Goal: Check status: Check status

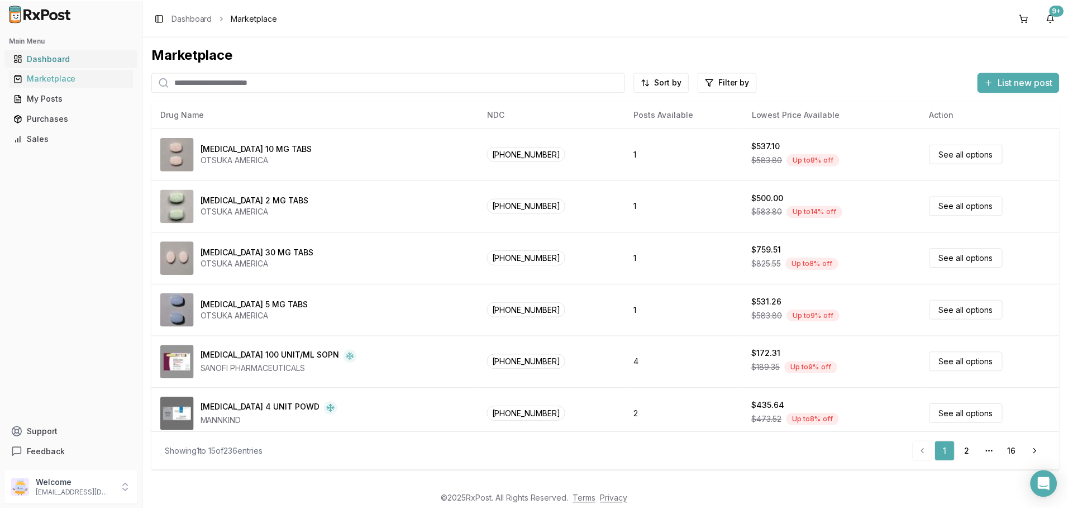
scroll to position [447, 0]
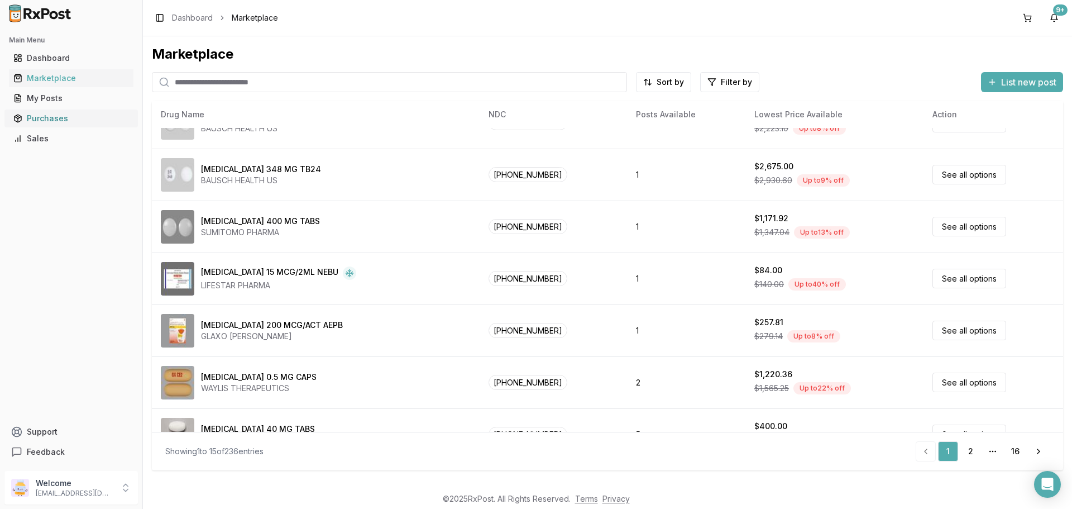
click at [37, 117] on div "Purchases" at bounding box center [71, 118] width 116 height 11
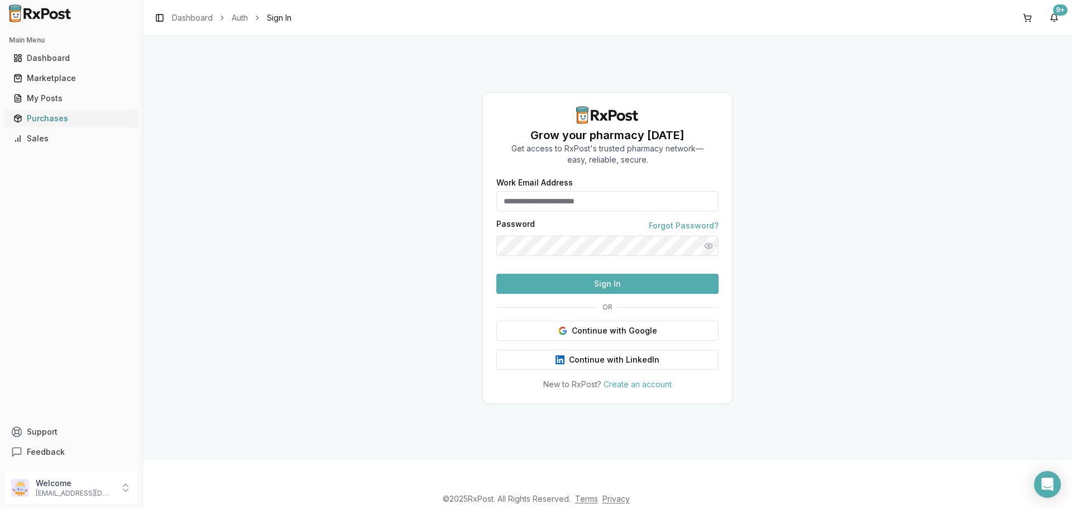
type input "**********"
click at [594, 294] on button "Sign In" at bounding box center [607, 284] width 222 height 20
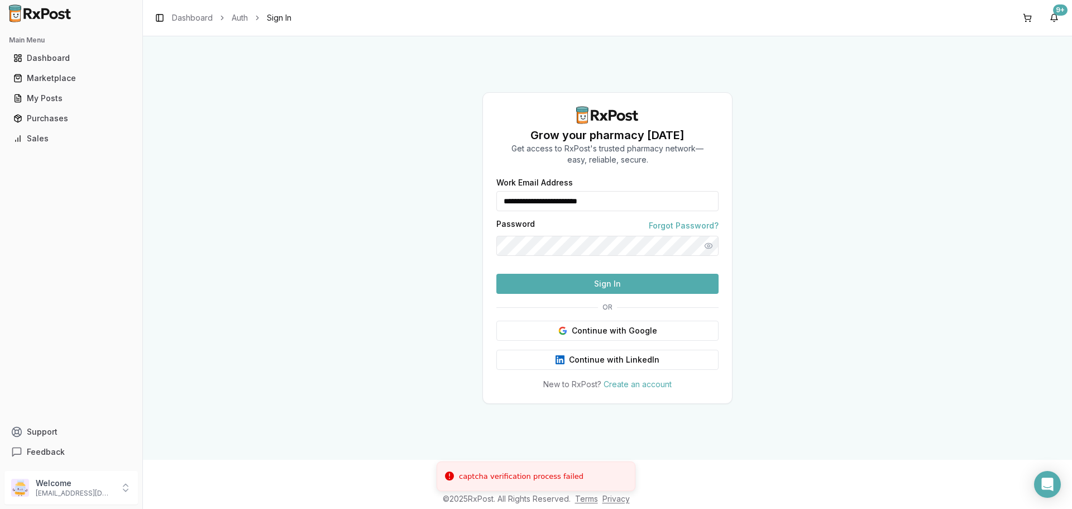
click at [594, 294] on button "Sign In" at bounding box center [607, 284] width 222 height 20
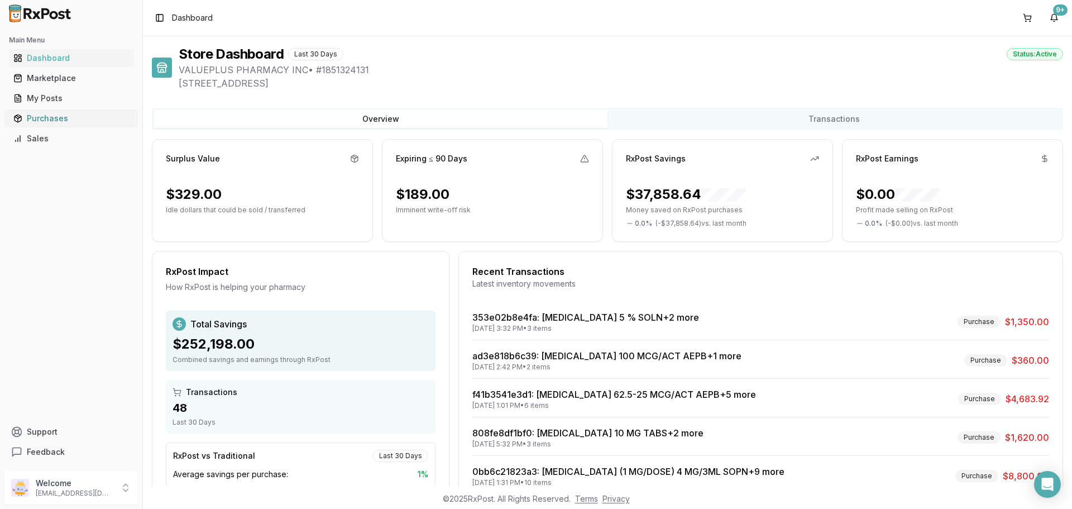
click at [51, 118] on div "Purchases" at bounding box center [71, 118] width 116 height 11
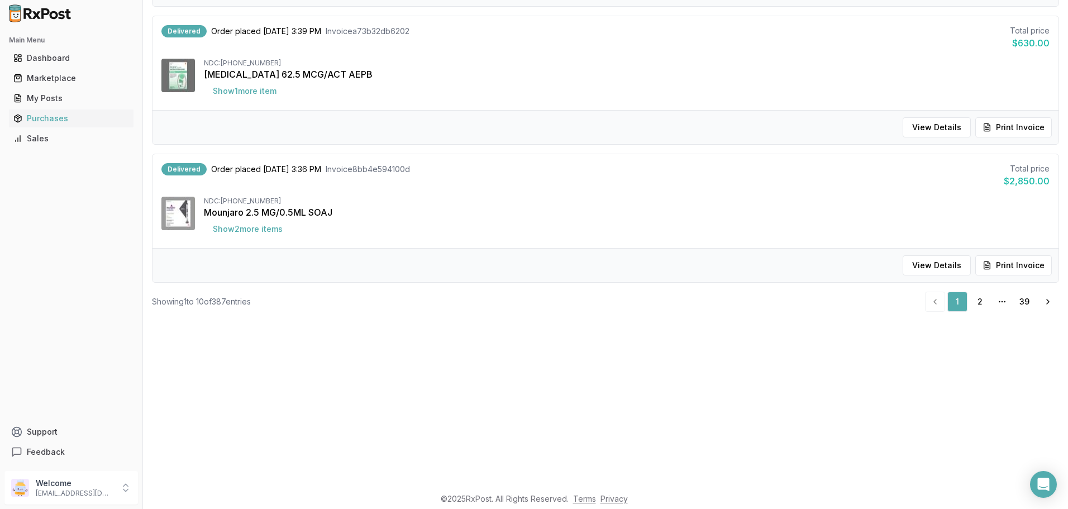
scroll to position [168, 0]
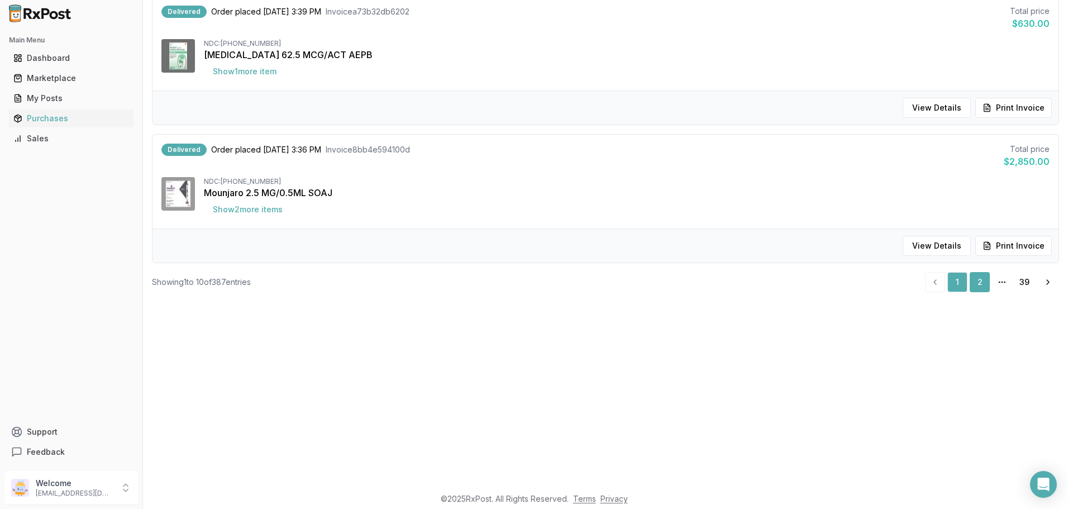
click at [972, 280] on link "2" at bounding box center [979, 282] width 20 height 20
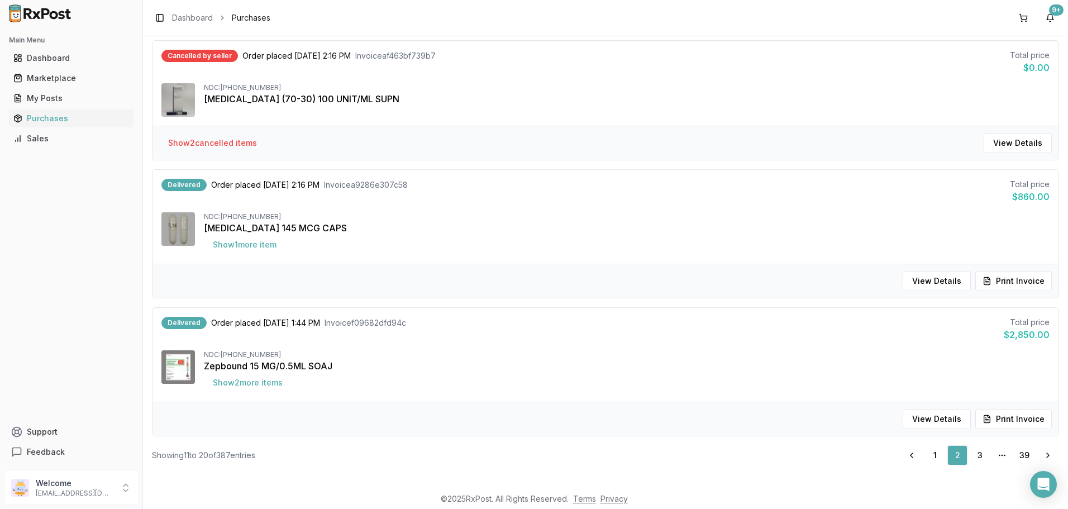
scroll to position [1083, 0]
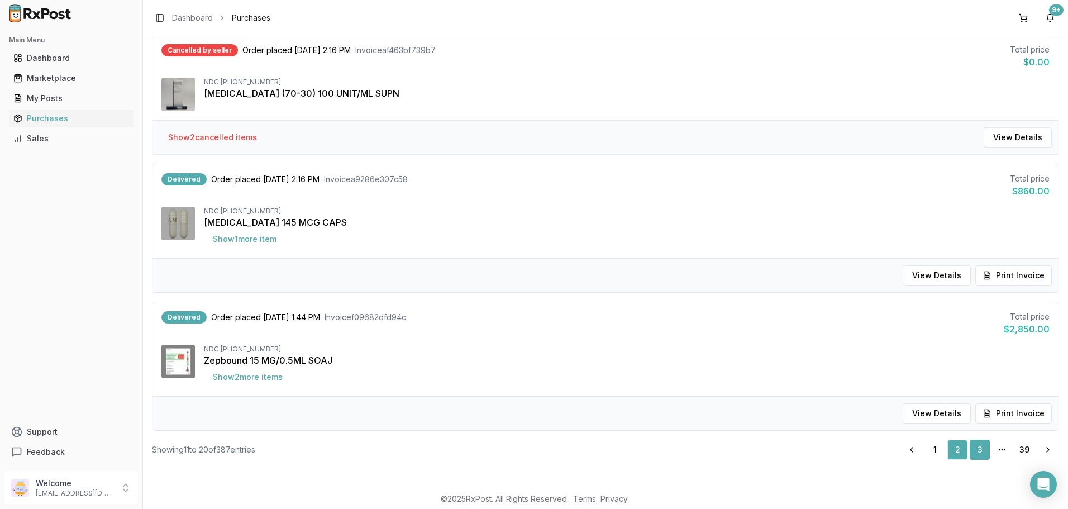
click at [978, 453] on link "3" at bounding box center [979, 449] width 20 height 20
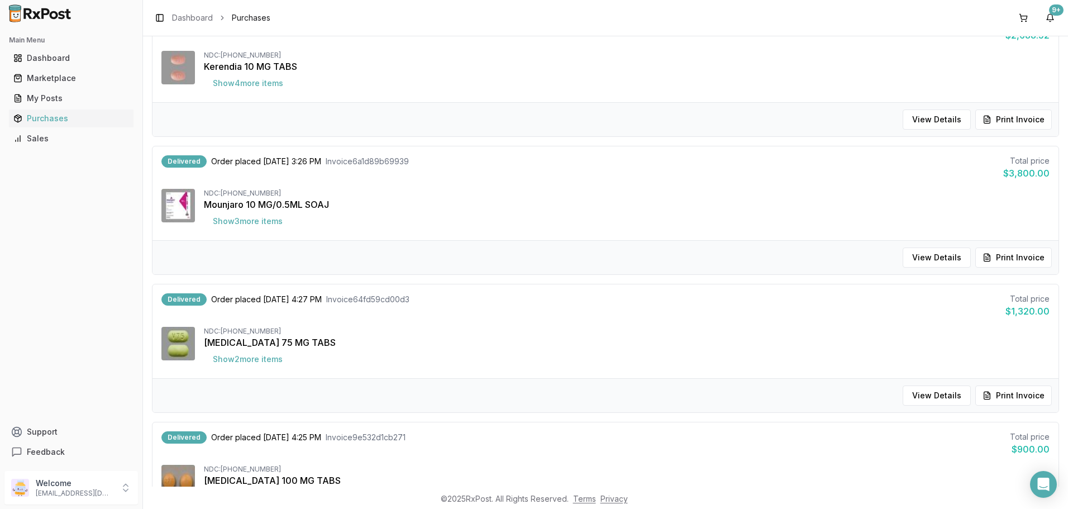
scroll to position [1083, 0]
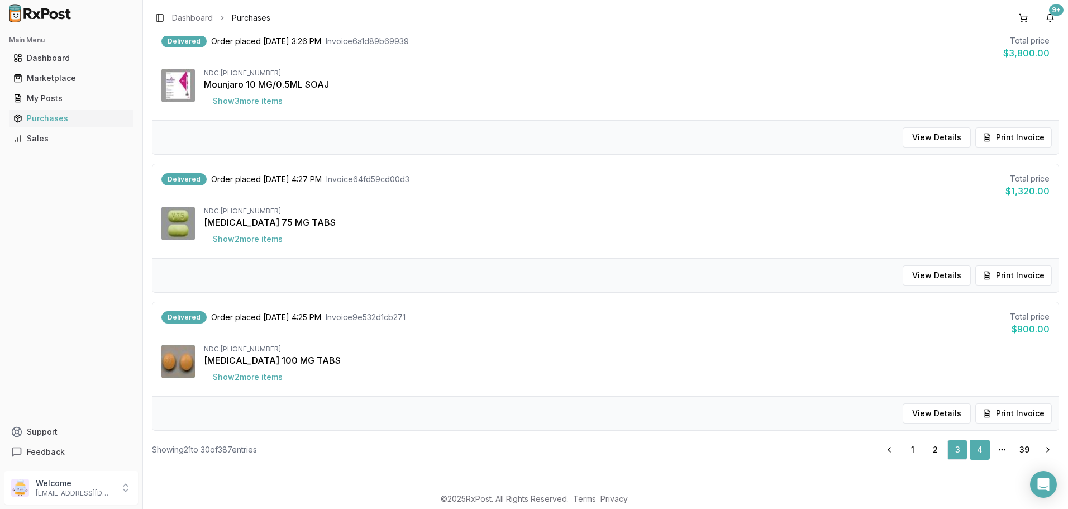
click at [970, 451] on link "4" at bounding box center [979, 449] width 20 height 20
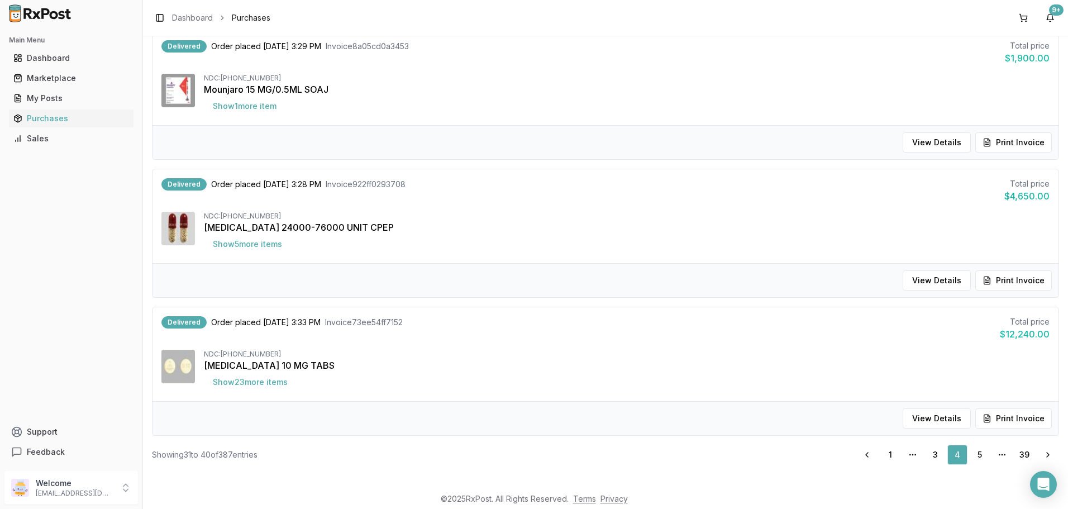
scroll to position [1083, 0]
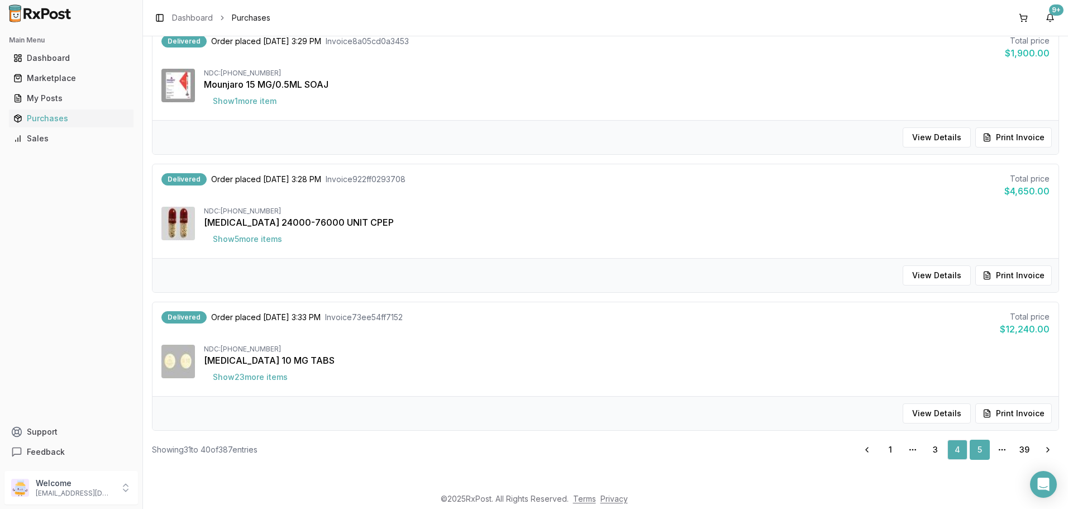
click at [978, 451] on link "5" at bounding box center [979, 449] width 20 height 20
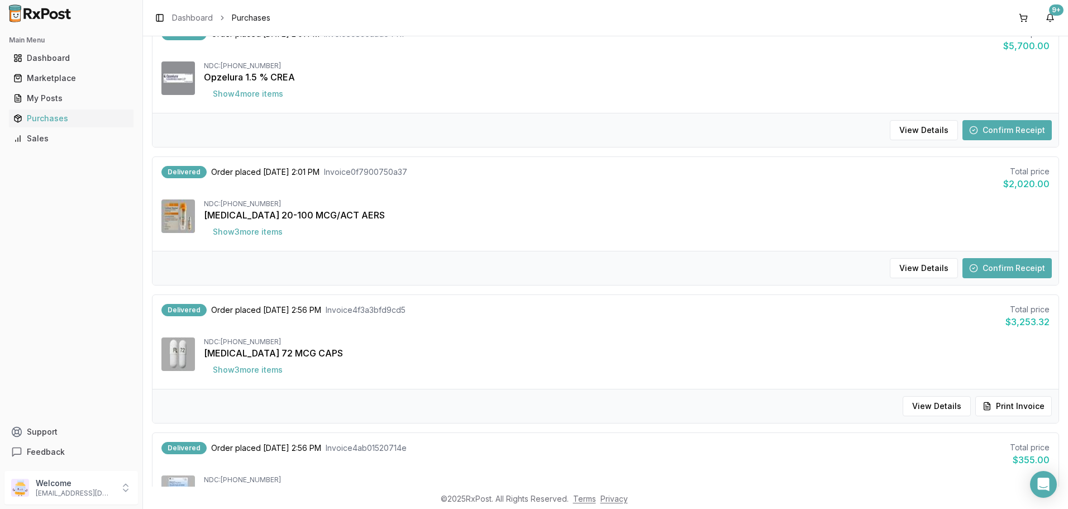
scroll to position [366, 0]
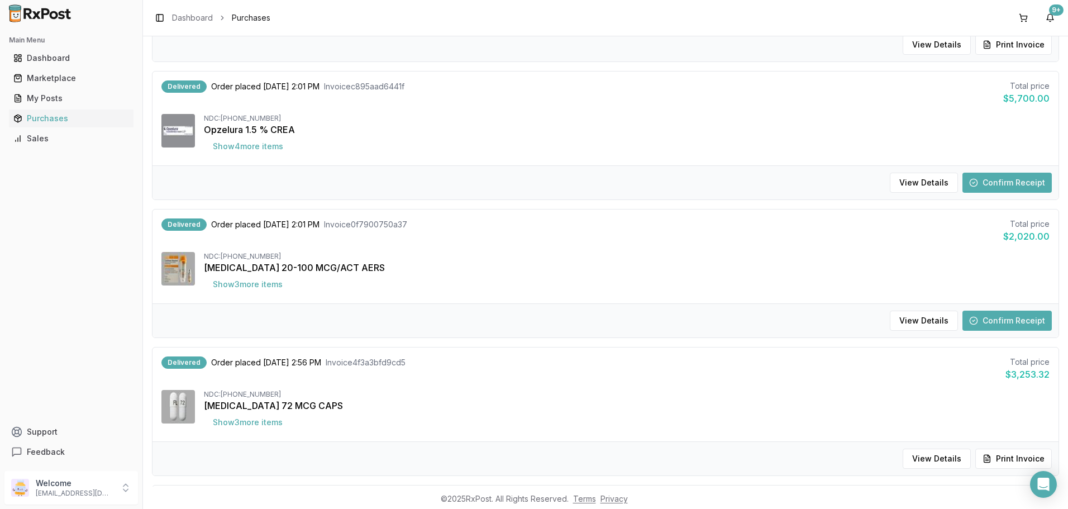
click at [1022, 322] on button "Confirm Receipt" at bounding box center [1006, 320] width 89 height 20
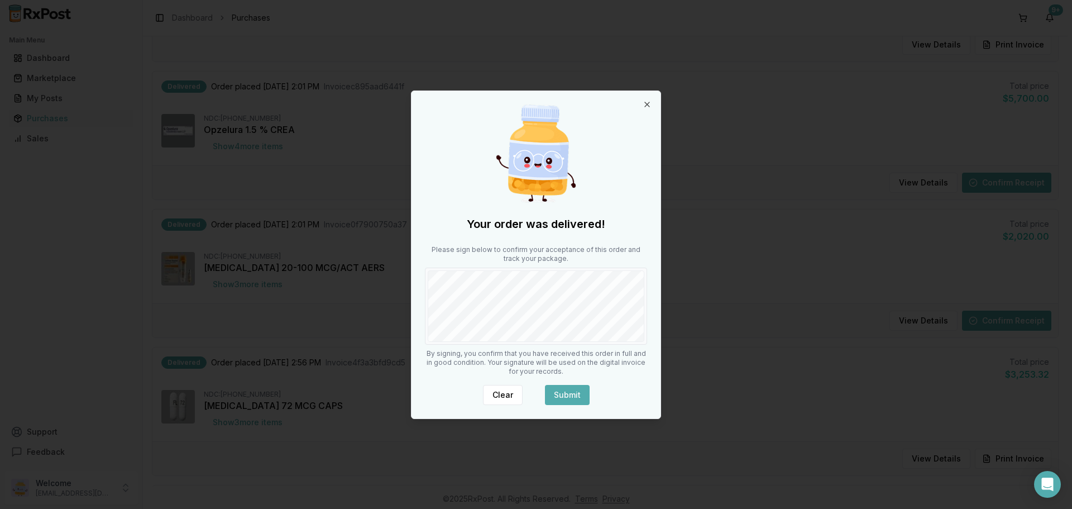
click at [534, 303] on div "Please sign below to confirm your acceptance of this order and track your packa…" at bounding box center [536, 294] width 222 height 99
click at [566, 396] on button "Submit" at bounding box center [567, 395] width 45 height 20
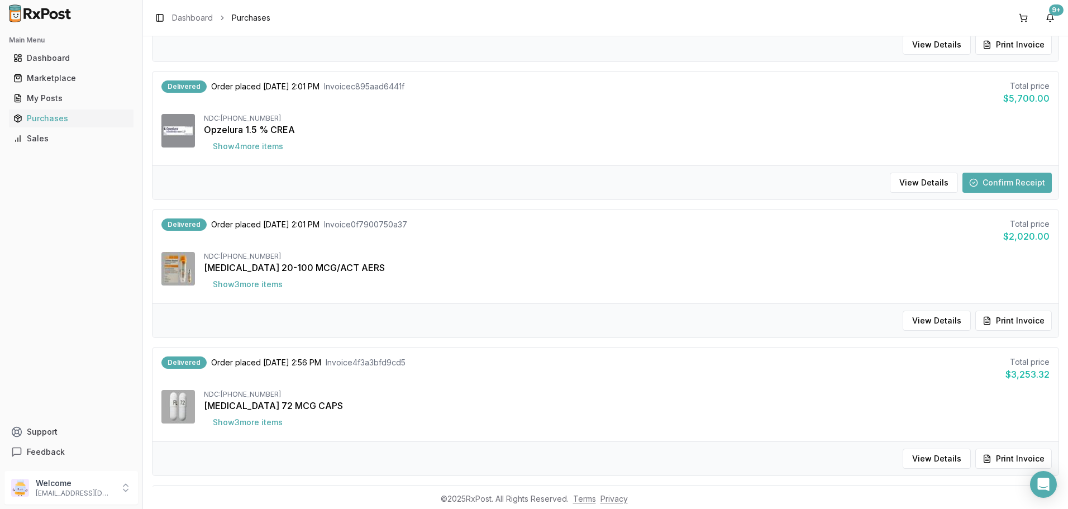
click at [988, 183] on button "Confirm Receipt" at bounding box center [1006, 183] width 89 height 20
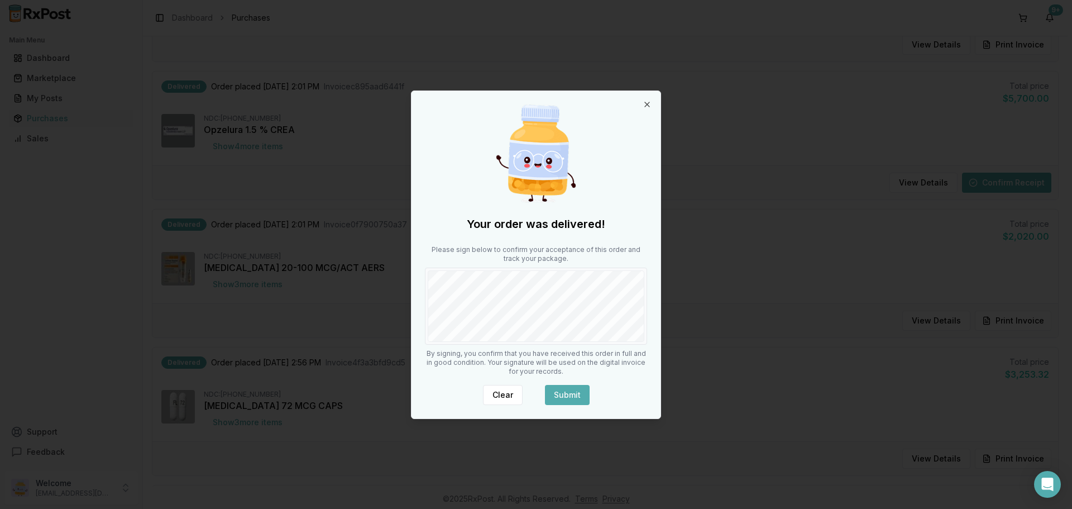
click at [578, 391] on button "Submit" at bounding box center [567, 395] width 45 height 20
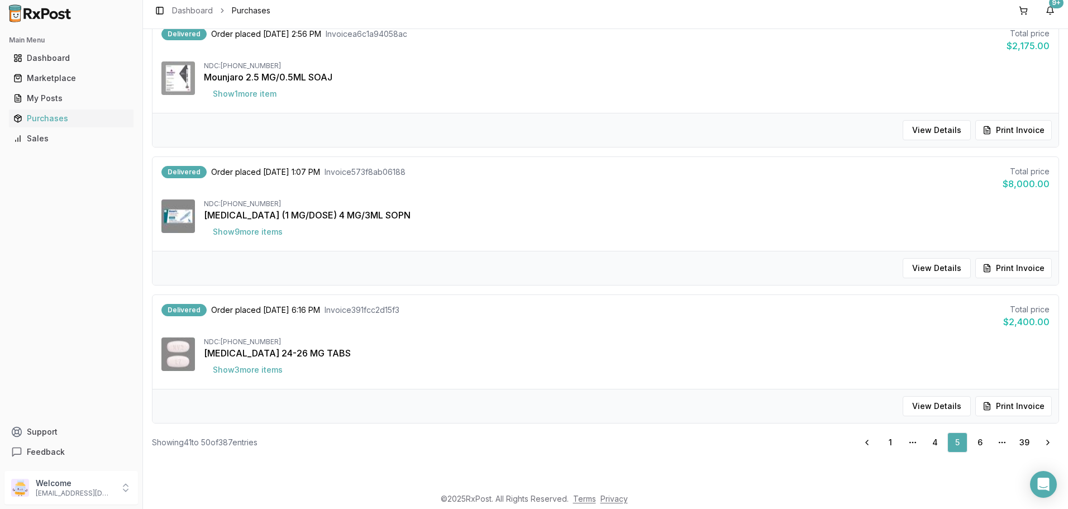
scroll to position [56, 0]
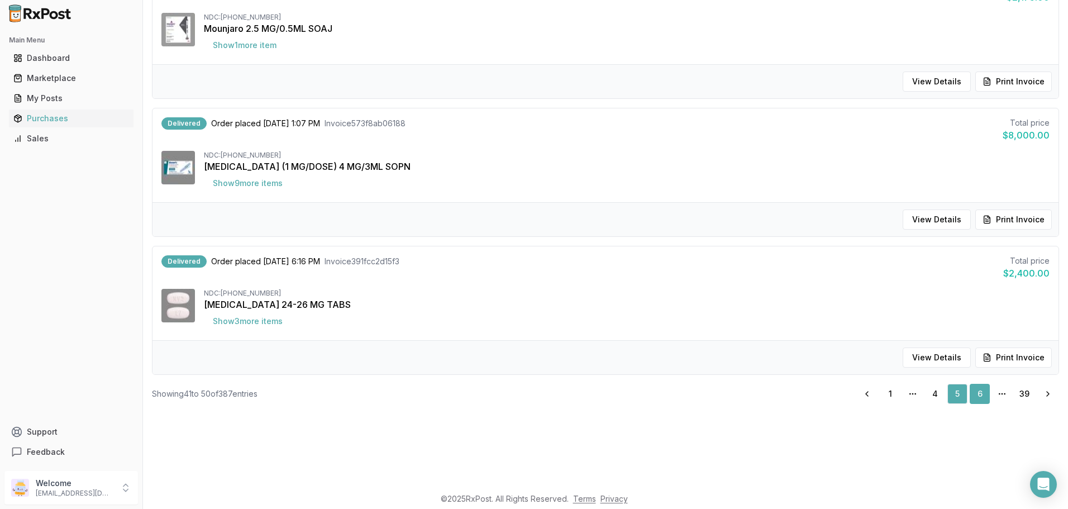
click at [973, 391] on link "6" at bounding box center [979, 394] width 20 height 20
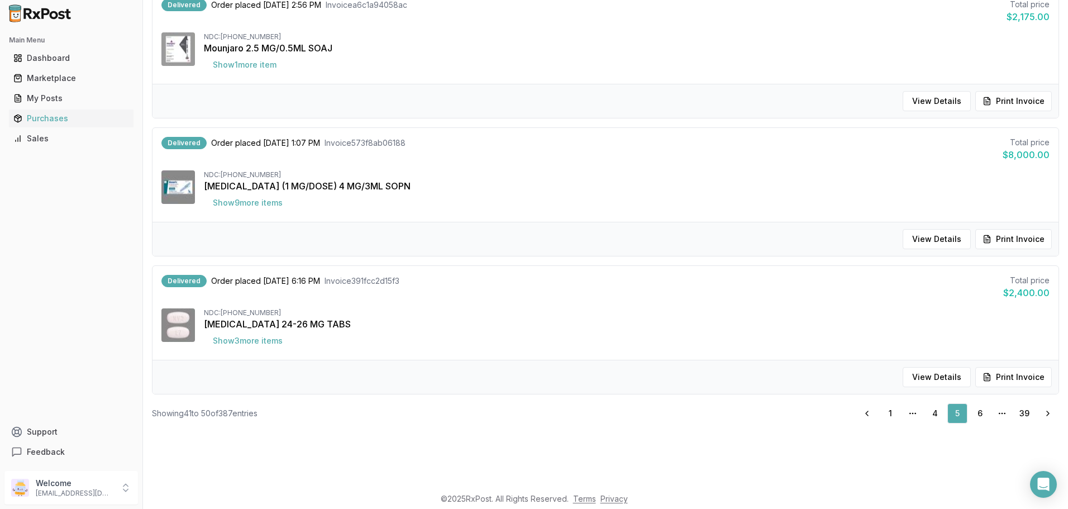
scroll to position [40, 0]
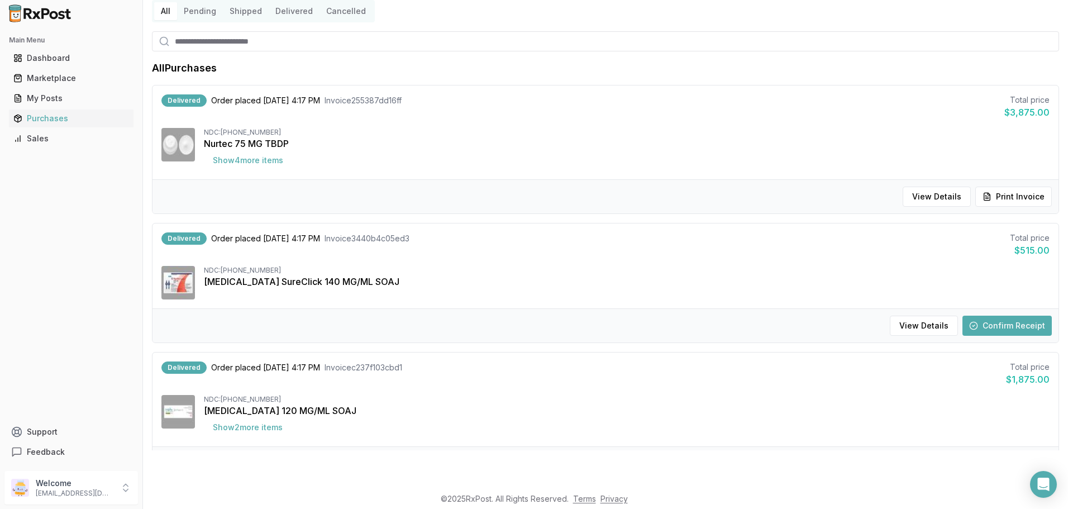
click at [985, 324] on button "Confirm Receipt" at bounding box center [1006, 325] width 89 height 20
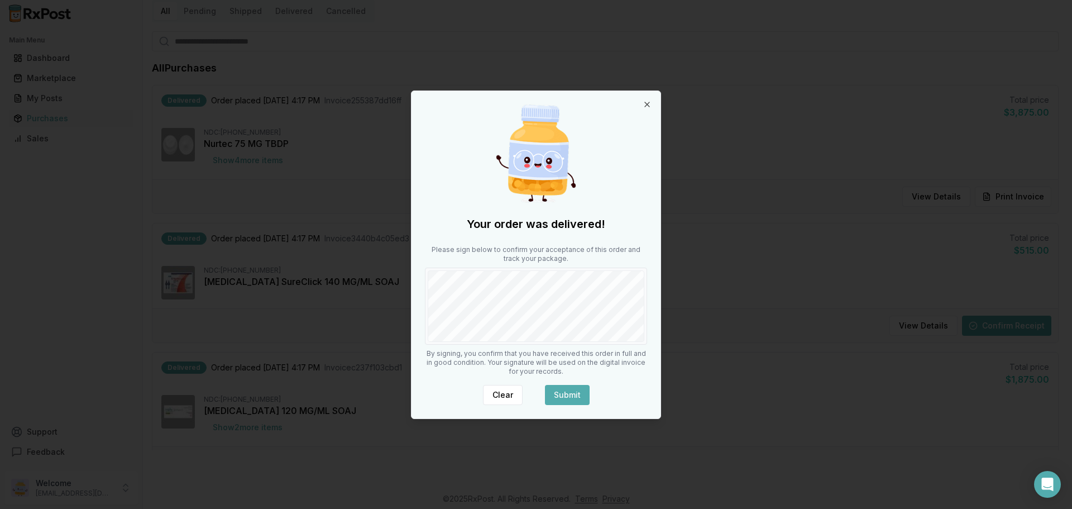
click at [571, 394] on button "Submit" at bounding box center [567, 395] width 45 height 20
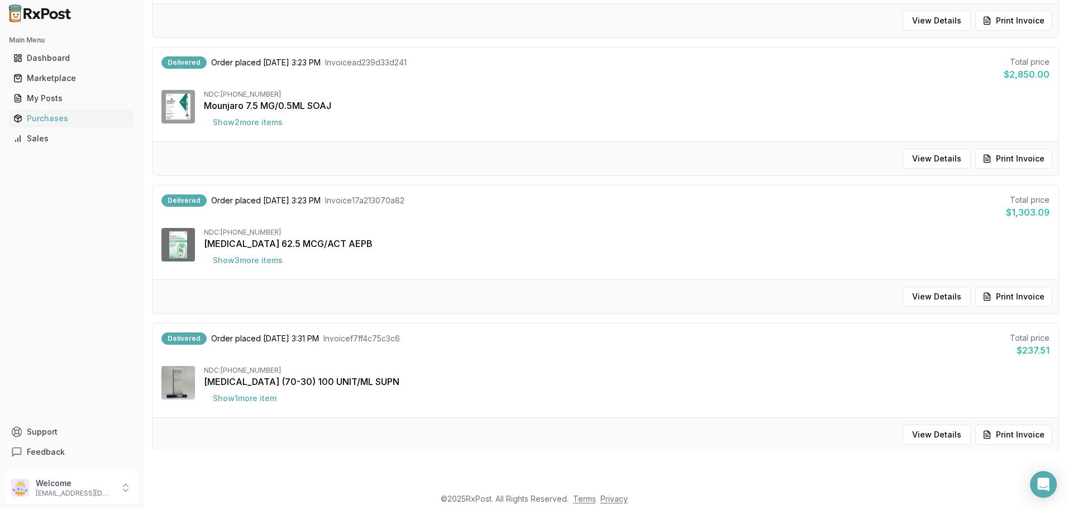
scroll to position [1092, 0]
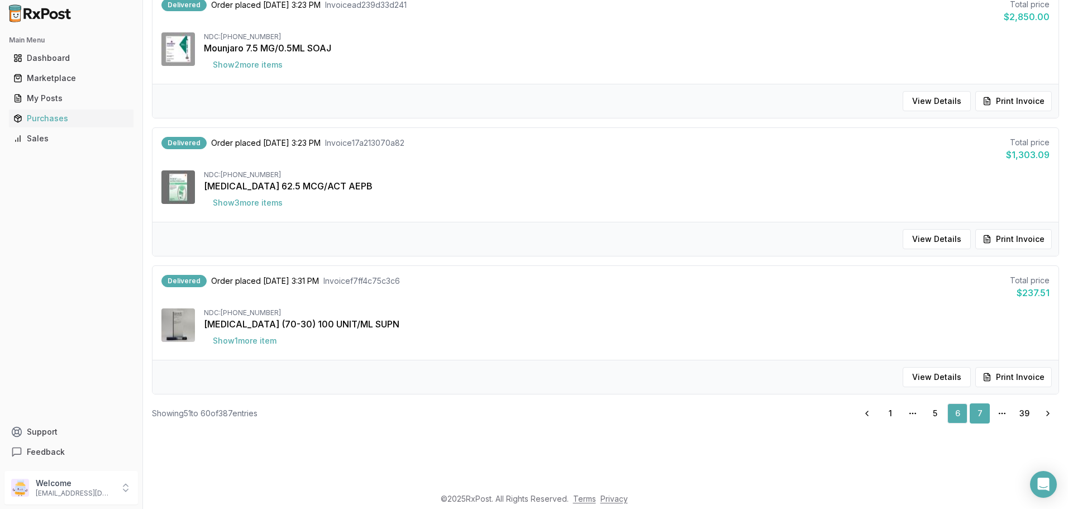
click at [978, 414] on link "7" at bounding box center [979, 413] width 20 height 20
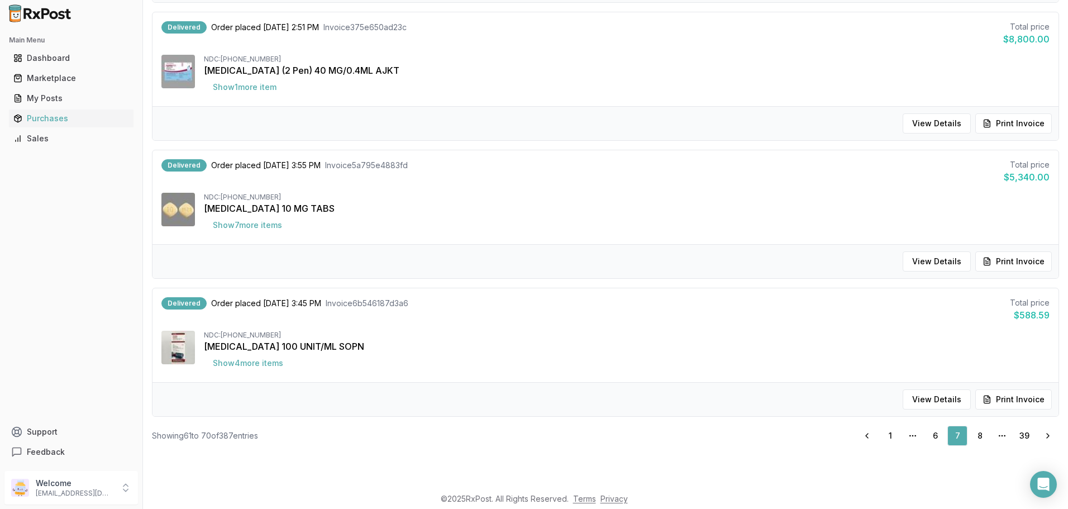
scroll to position [1083, 0]
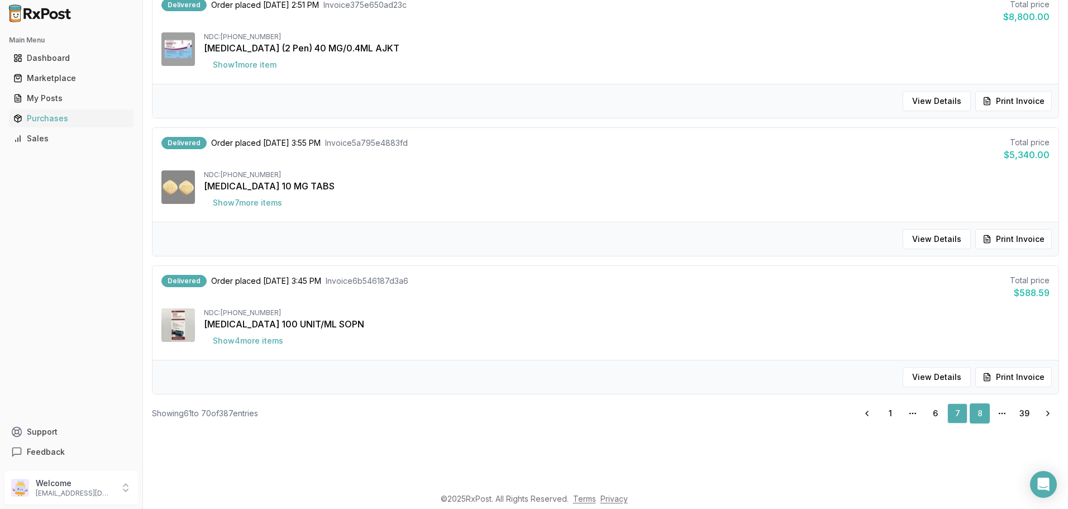
click at [971, 417] on link "8" at bounding box center [979, 413] width 20 height 20
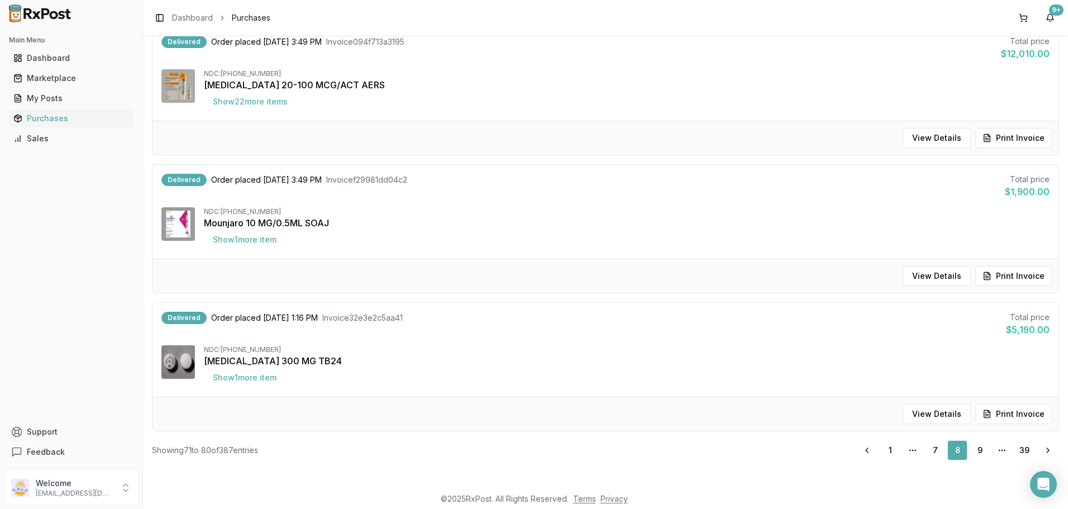
scroll to position [1092, 0]
click at [974, 447] on link "9" at bounding box center [979, 449] width 20 height 20
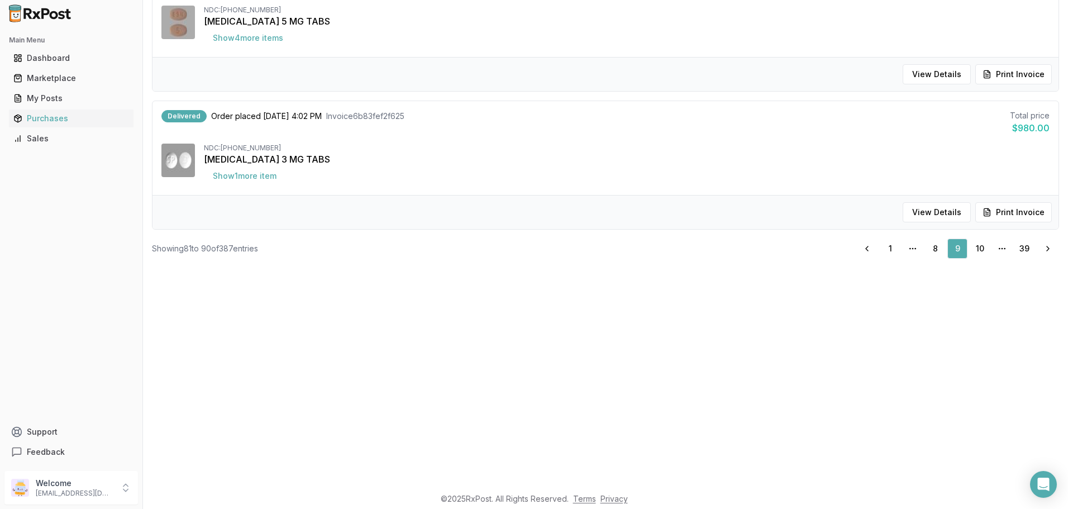
scroll to position [204, 0]
click at [975, 245] on link "10" at bounding box center [979, 246] width 20 height 20
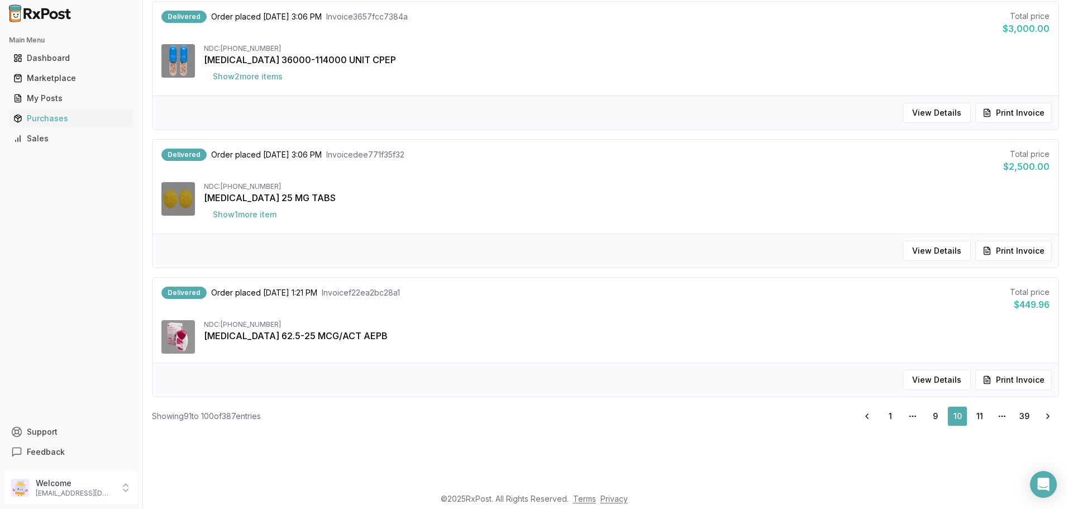
scroll to position [1074, 0]
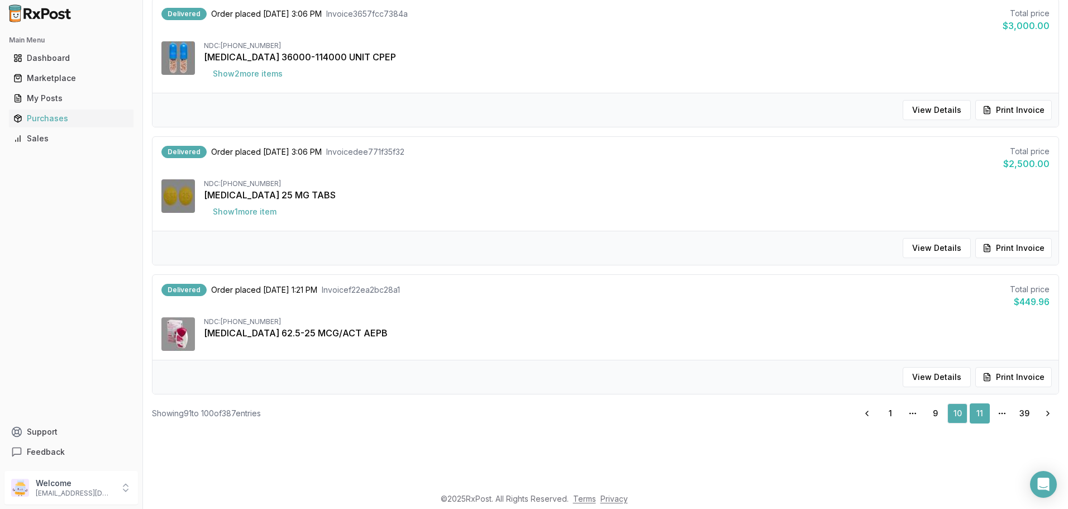
click at [969, 414] on link "11" at bounding box center [979, 413] width 20 height 20
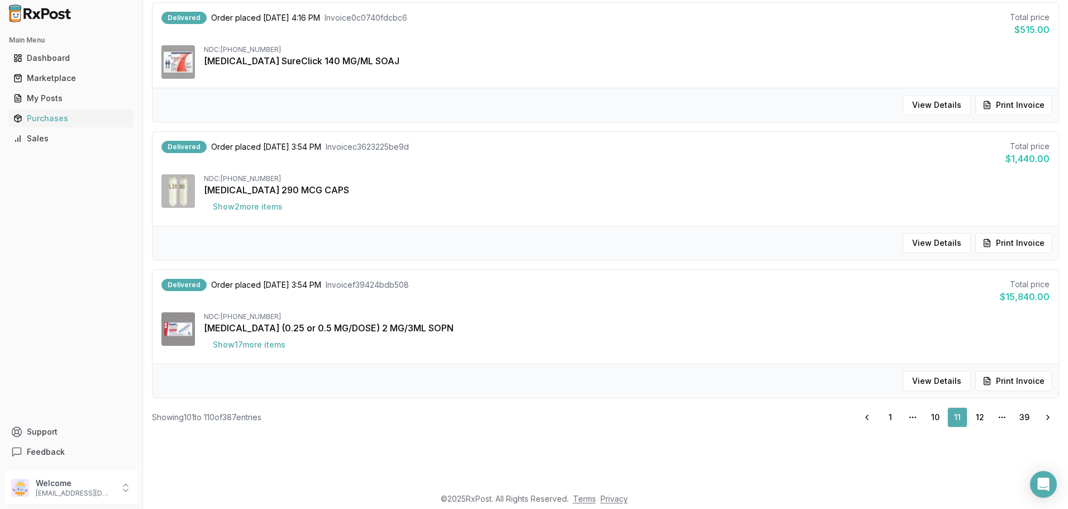
scroll to position [1074, 0]
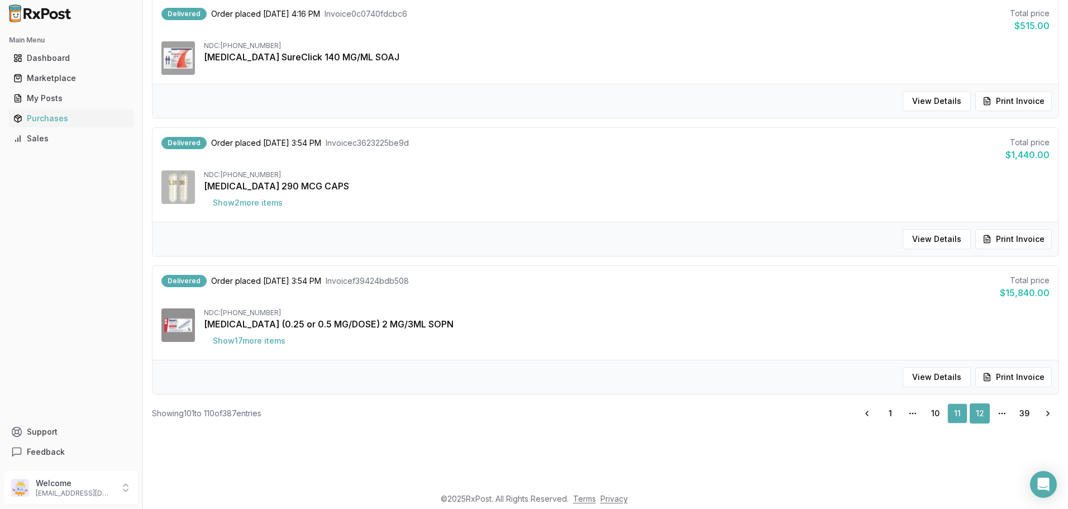
click at [969, 411] on link "12" at bounding box center [979, 413] width 20 height 20
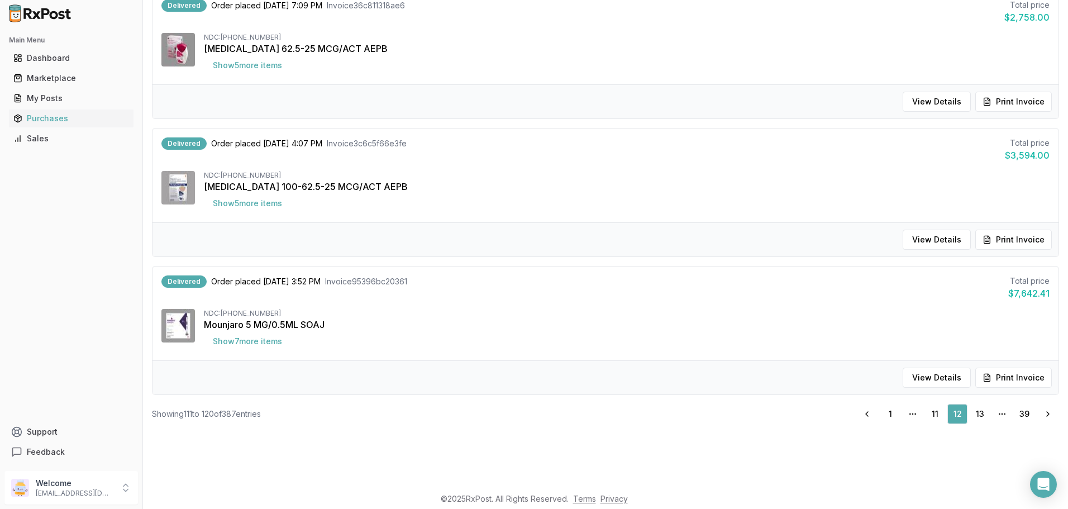
scroll to position [1083, 0]
click at [977, 415] on link "13" at bounding box center [979, 413] width 20 height 20
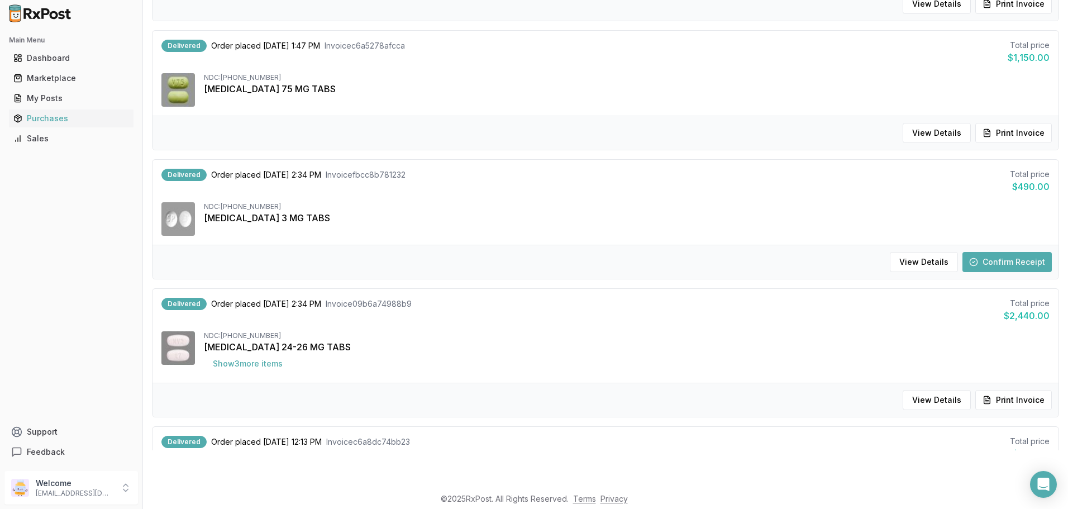
scroll to position [782, 0]
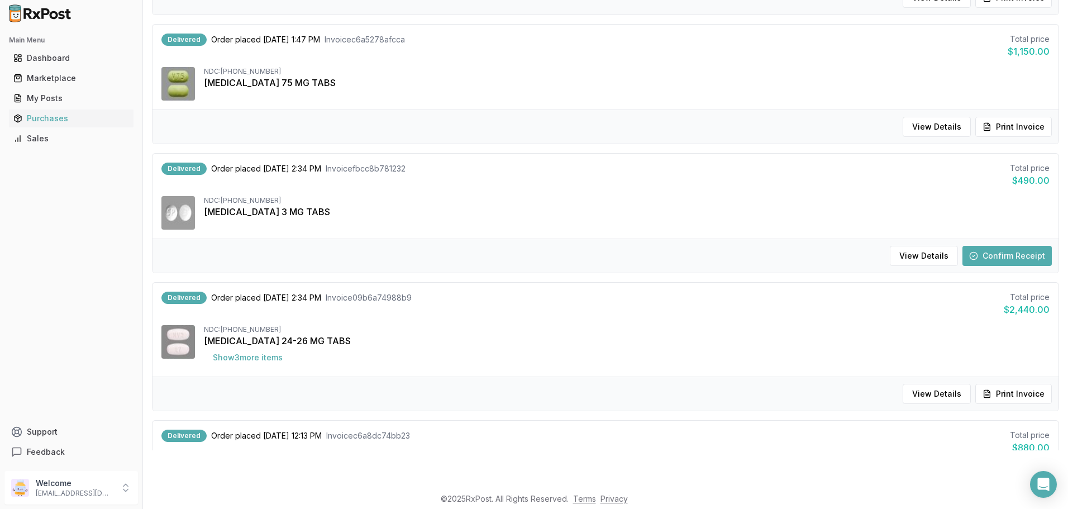
click at [984, 254] on button "Confirm Receipt" at bounding box center [1006, 256] width 89 height 20
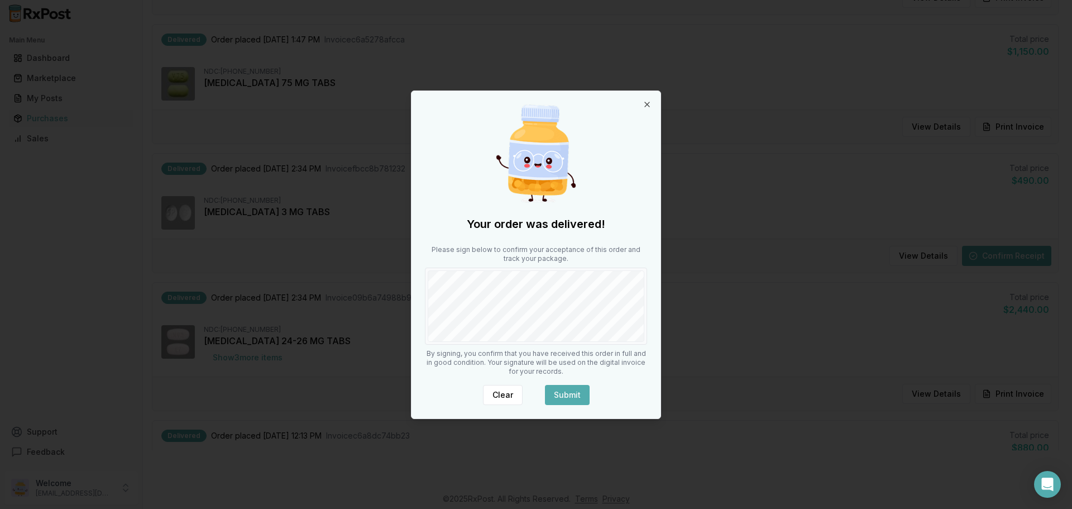
click at [563, 395] on button "Submit" at bounding box center [567, 395] width 45 height 20
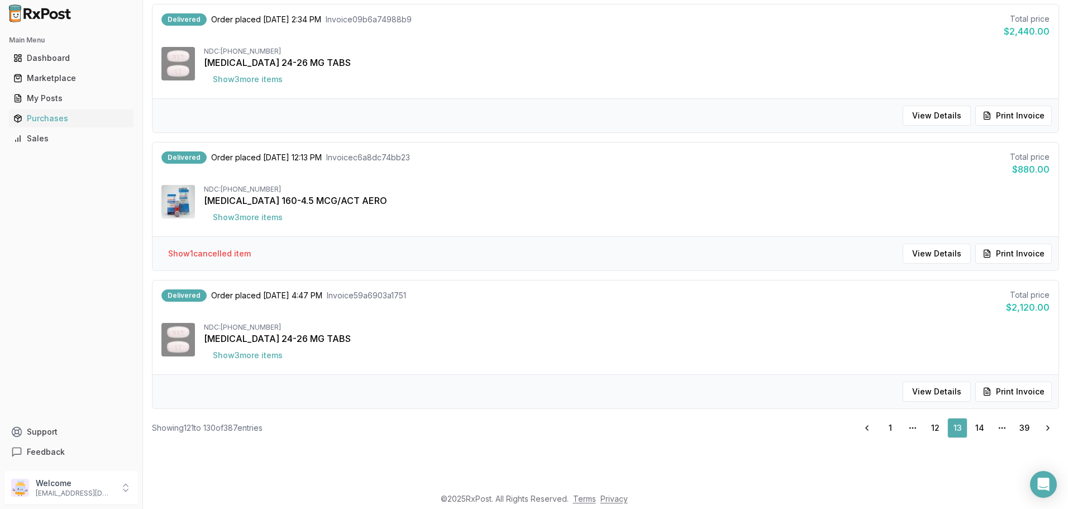
scroll to position [1074, 0]
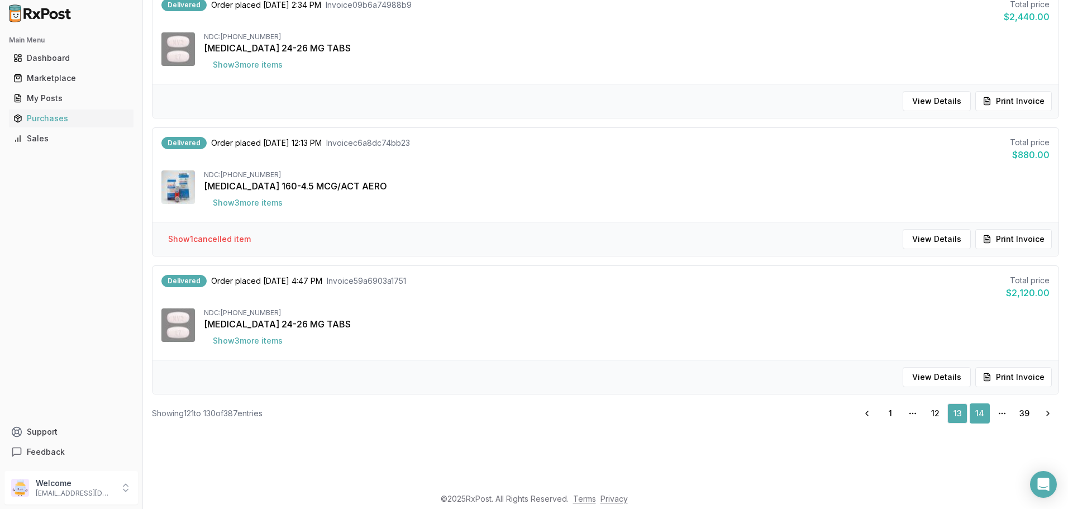
click at [970, 413] on link "14" at bounding box center [979, 413] width 20 height 20
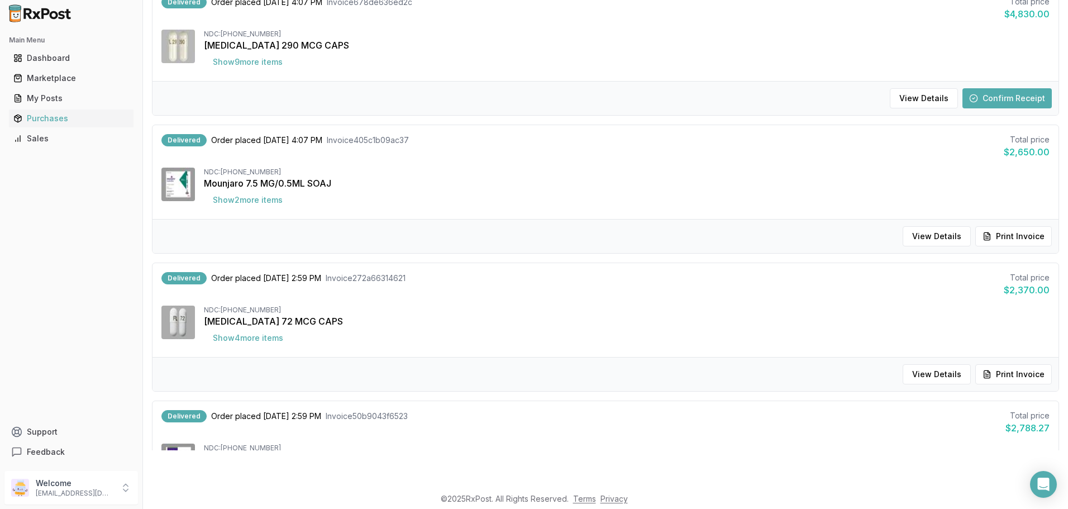
scroll to position [934, 0]
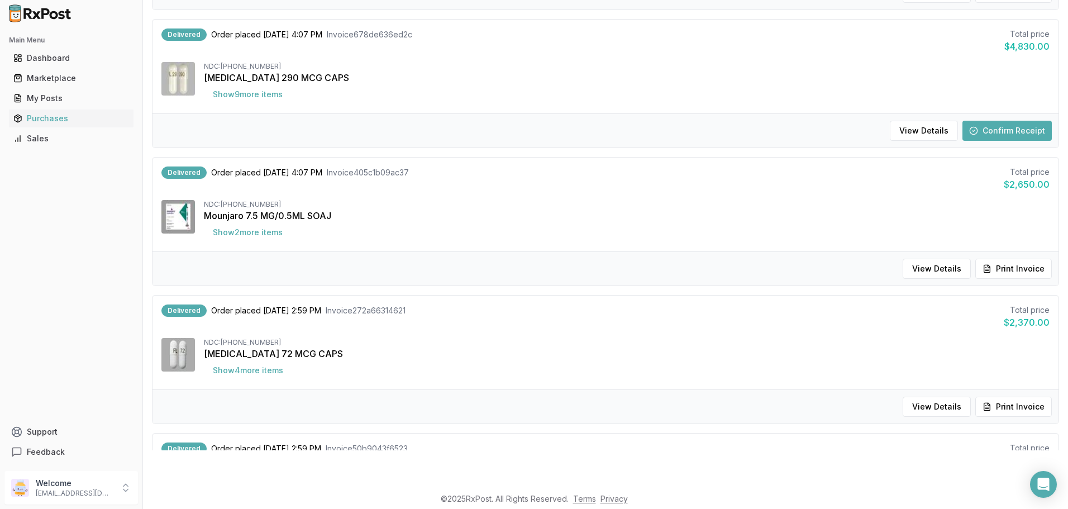
click at [991, 126] on button "Confirm Receipt" at bounding box center [1006, 131] width 89 height 20
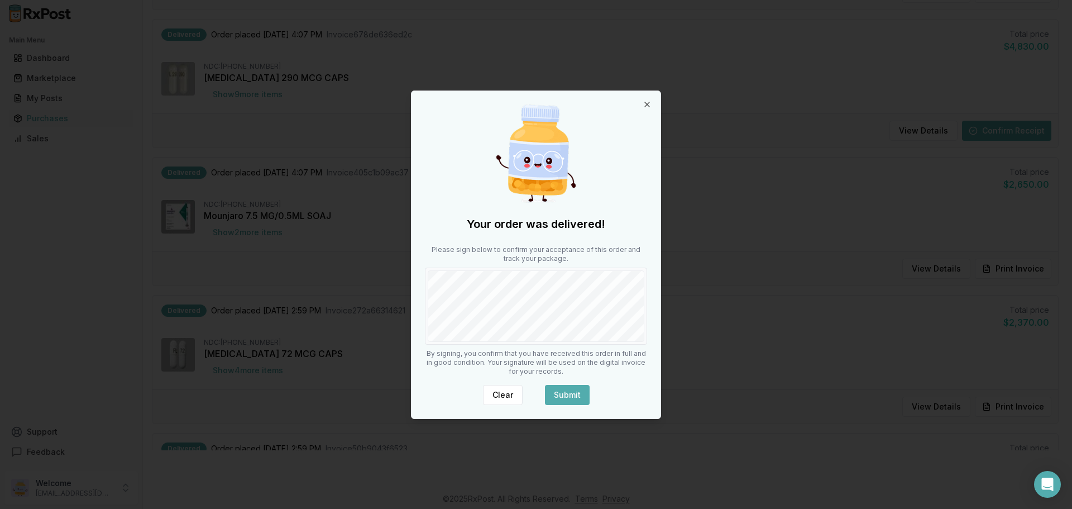
click at [571, 390] on button "Submit" at bounding box center [567, 395] width 45 height 20
